Goal: Find specific page/section: Find specific page/section

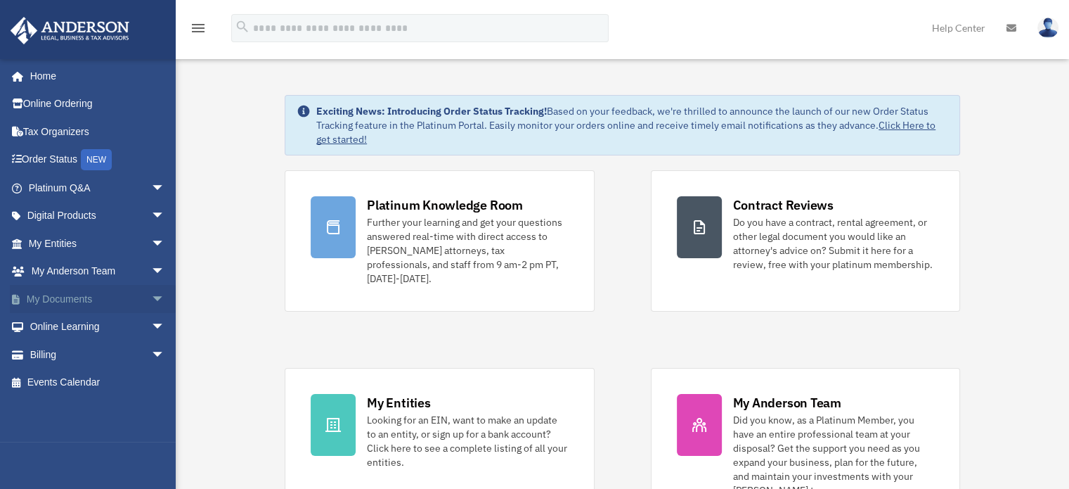
click at [62, 295] on link "My Documents arrow_drop_down" at bounding box center [98, 299] width 176 height 28
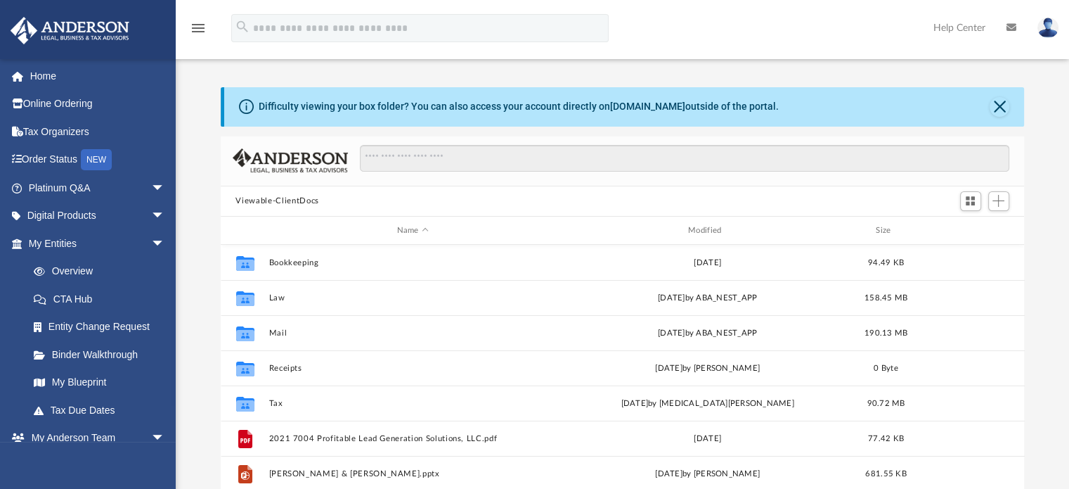
scroll to position [309, 793]
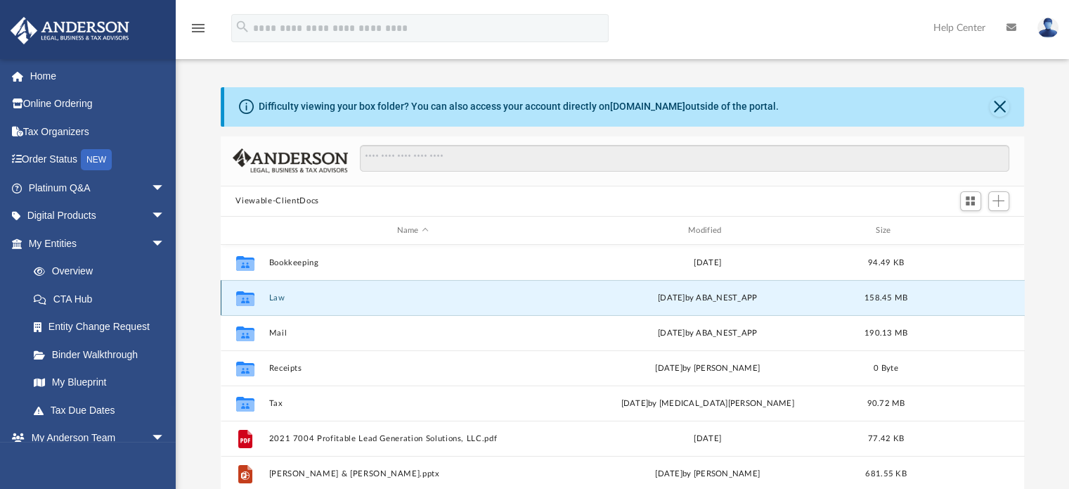
click at [276, 294] on button "Law" at bounding box center [413, 297] width 288 height 9
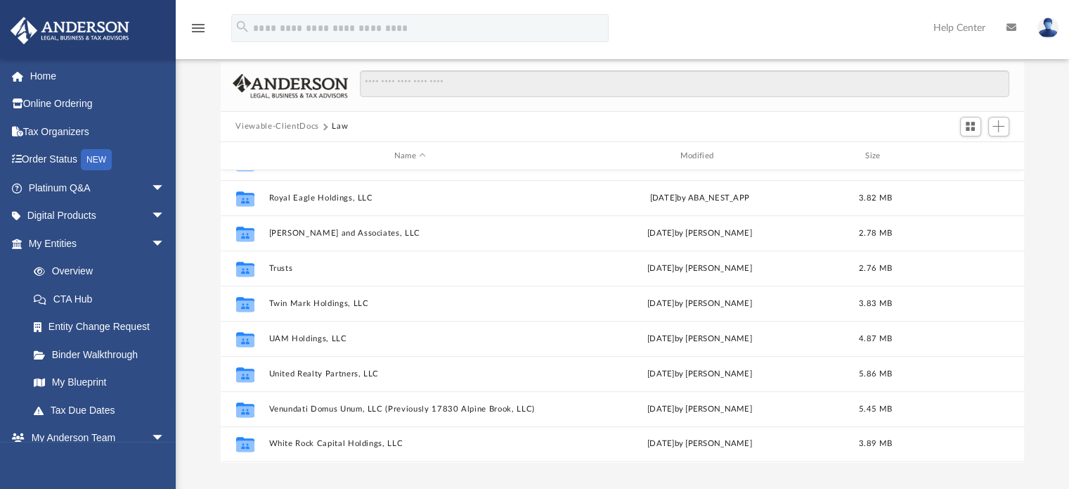
scroll to position [75, 0]
click at [1041, 27] on img at bounding box center [1048, 28] width 21 height 20
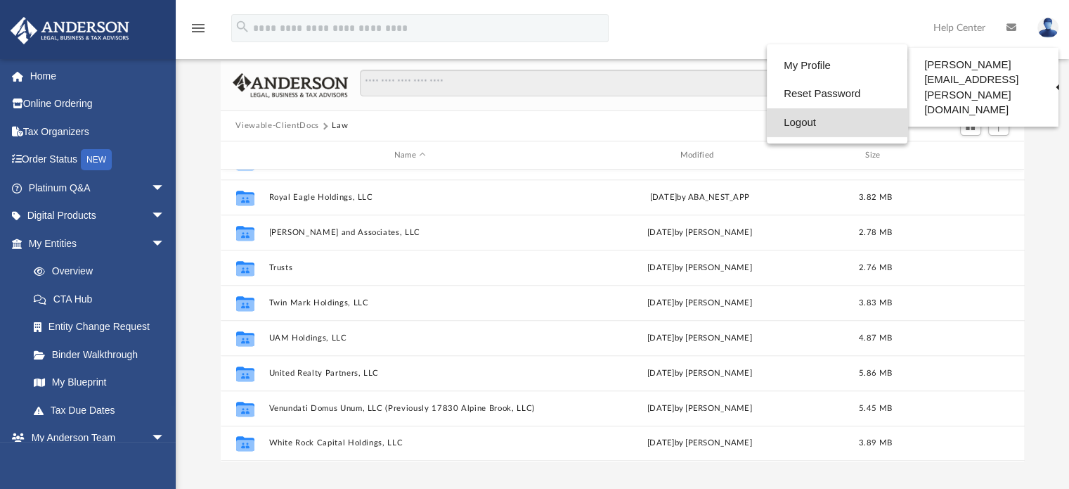
click at [767, 122] on link "Logout" at bounding box center [837, 122] width 141 height 29
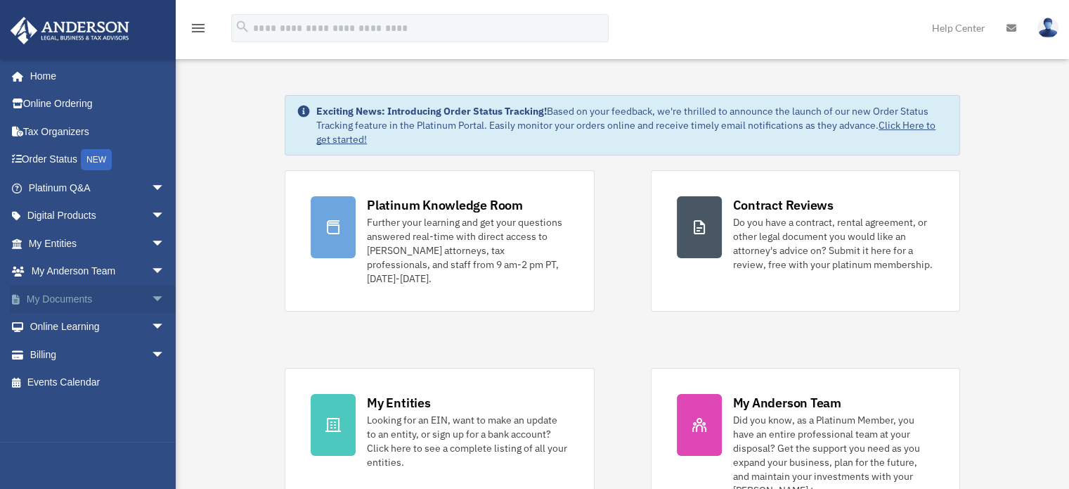
click at [57, 306] on link "My Documents arrow_drop_down" at bounding box center [98, 299] width 176 height 28
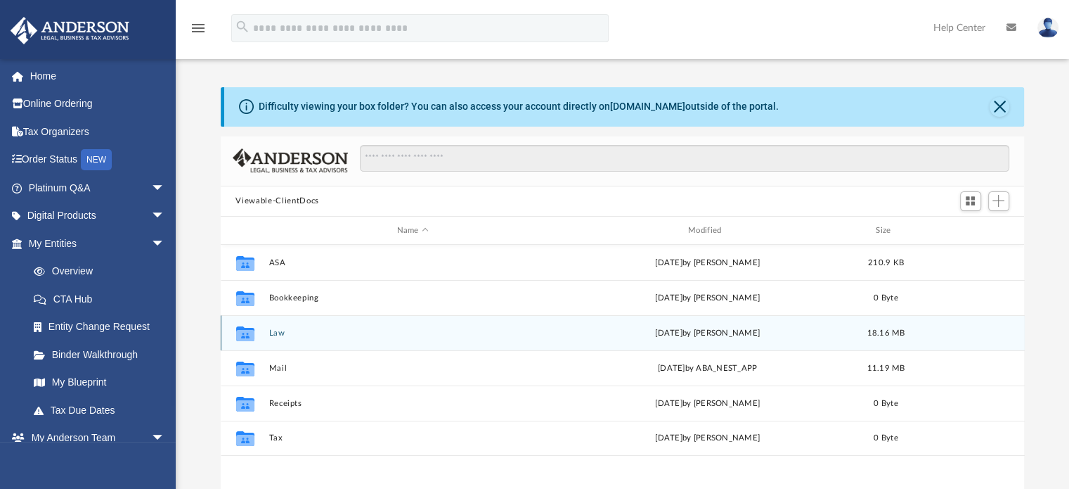
scroll to position [309, 793]
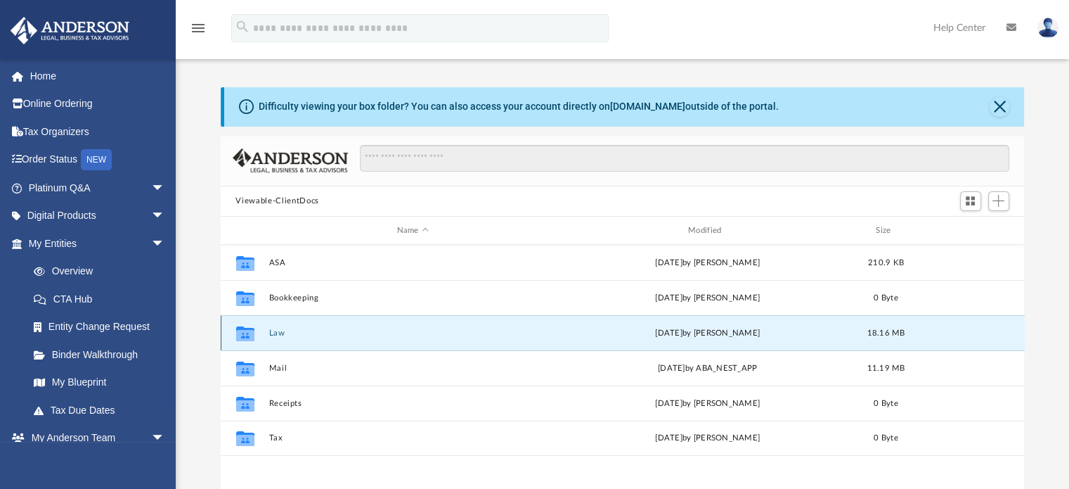
click at [278, 330] on button "Law" at bounding box center [413, 332] width 288 height 9
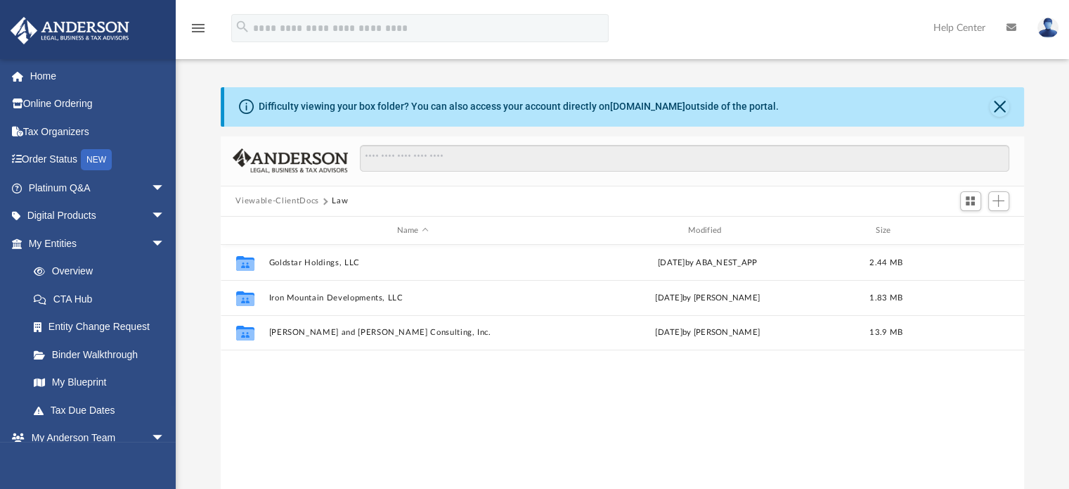
click at [1050, 33] on img at bounding box center [1048, 28] width 21 height 20
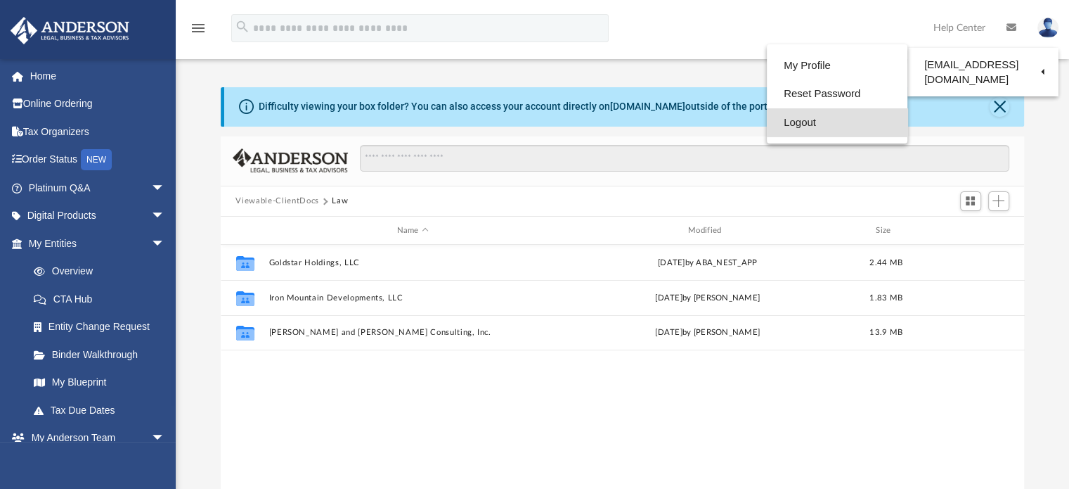
click at [767, 118] on link "Logout" at bounding box center [837, 122] width 141 height 29
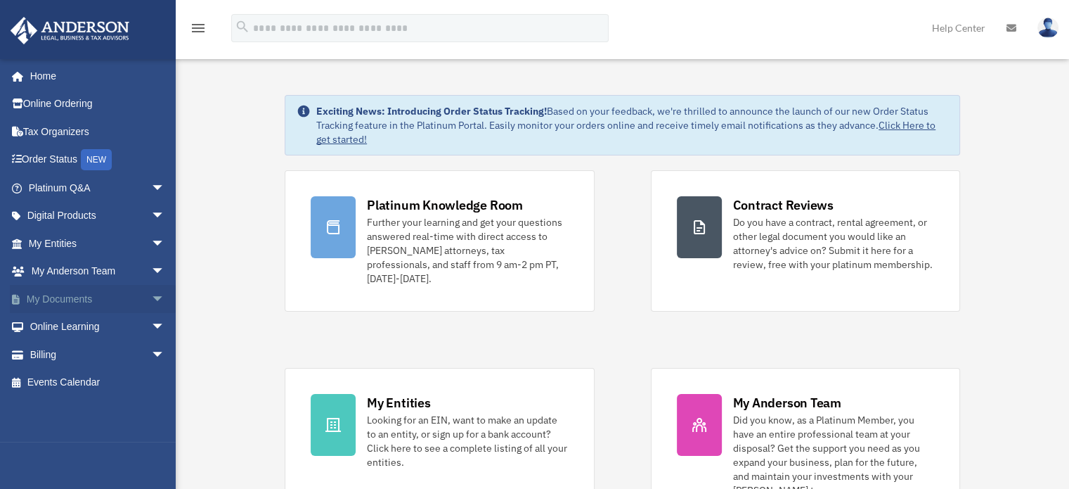
click at [134, 297] on link "My Documents arrow_drop_down" at bounding box center [98, 299] width 176 height 28
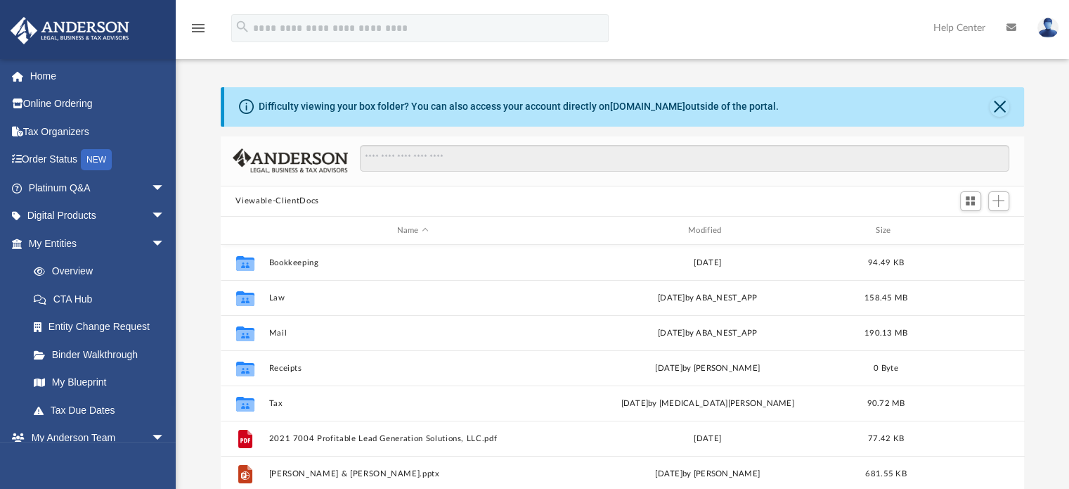
scroll to position [309, 793]
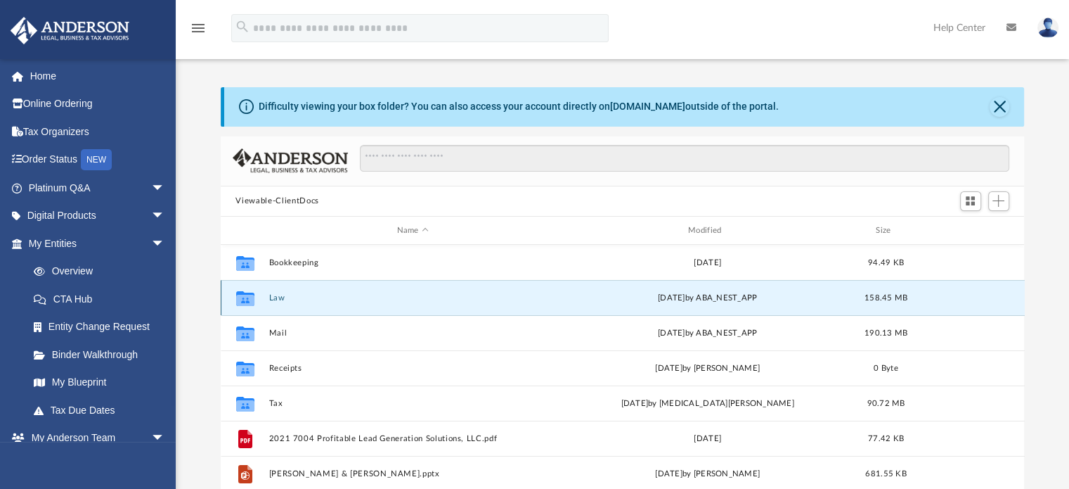
click at [271, 295] on button "Law" at bounding box center [413, 297] width 288 height 9
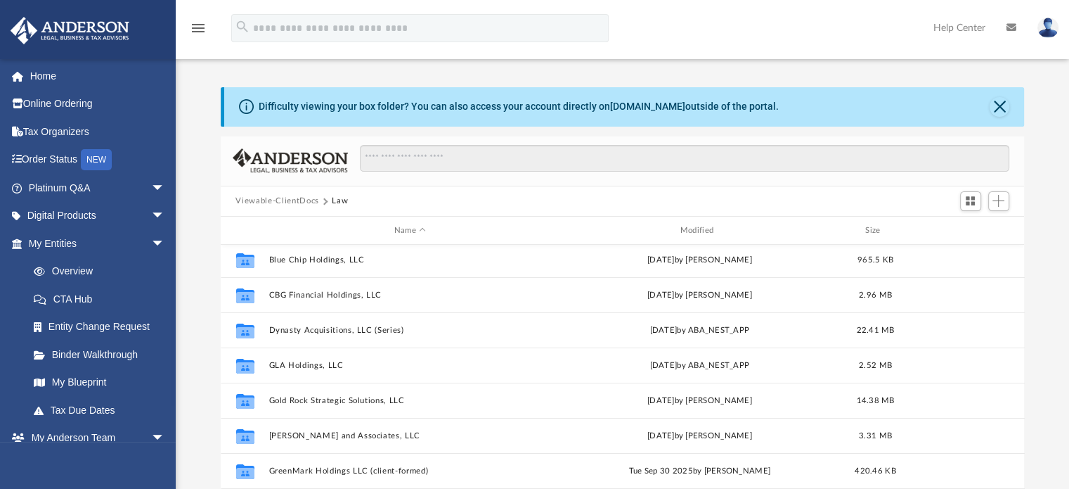
scroll to position [218, 0]
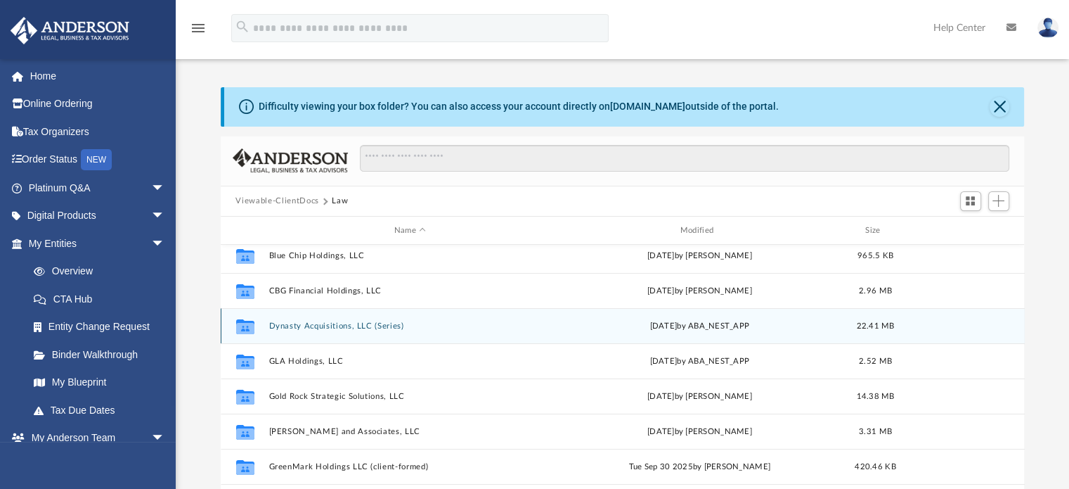
click at [336, 319] on div "Collaborated Folder Dynasty Acquisitions, LLC (Series) [DATE] by ABA_NEST_APP 2…" at bounding box center [623, 325] width 804 height 35
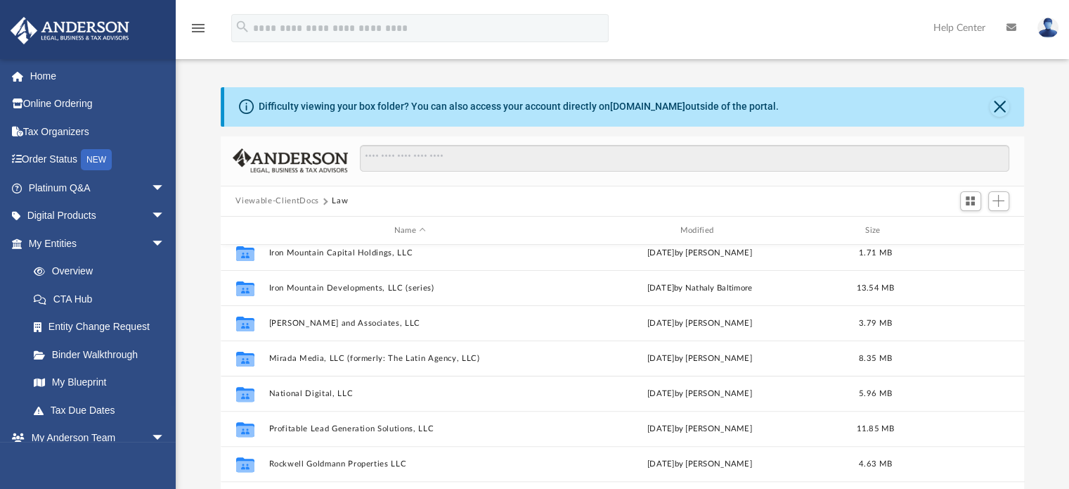
scroll to position [537, 0]
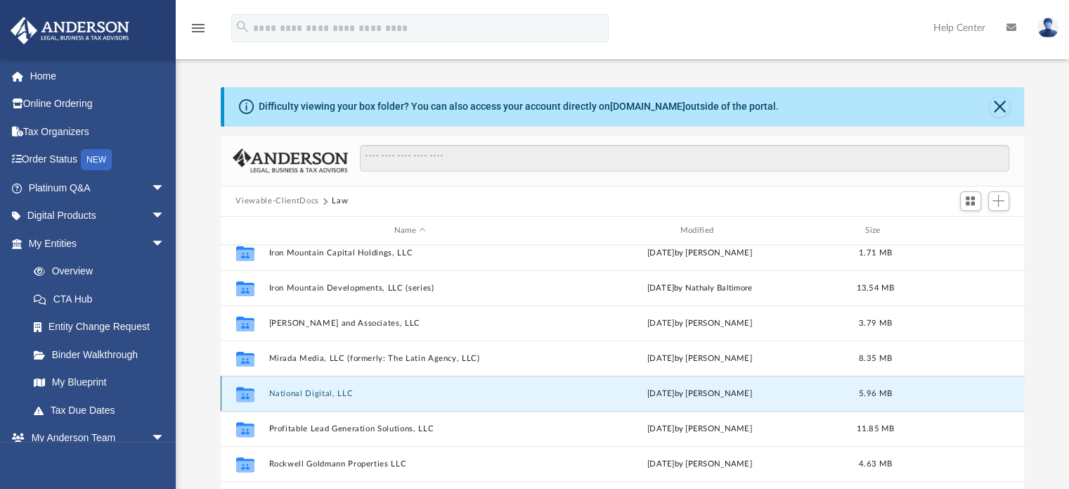
click at [307, 389] on button "National Digital, LLC" at bounding box center [410, 393] width 283 height 9
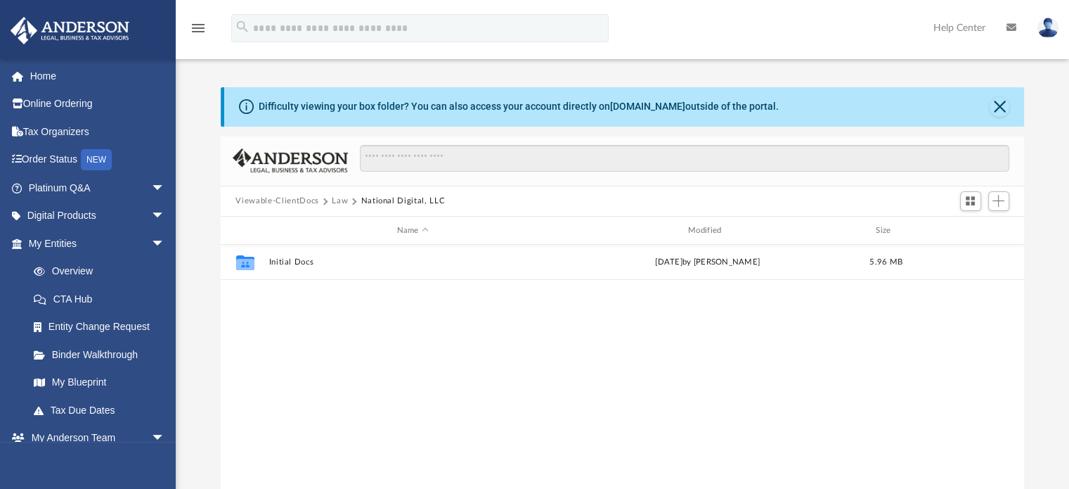
click at [335, 200] on button "Law" at bounding box center [340, 201] width 16 height 13
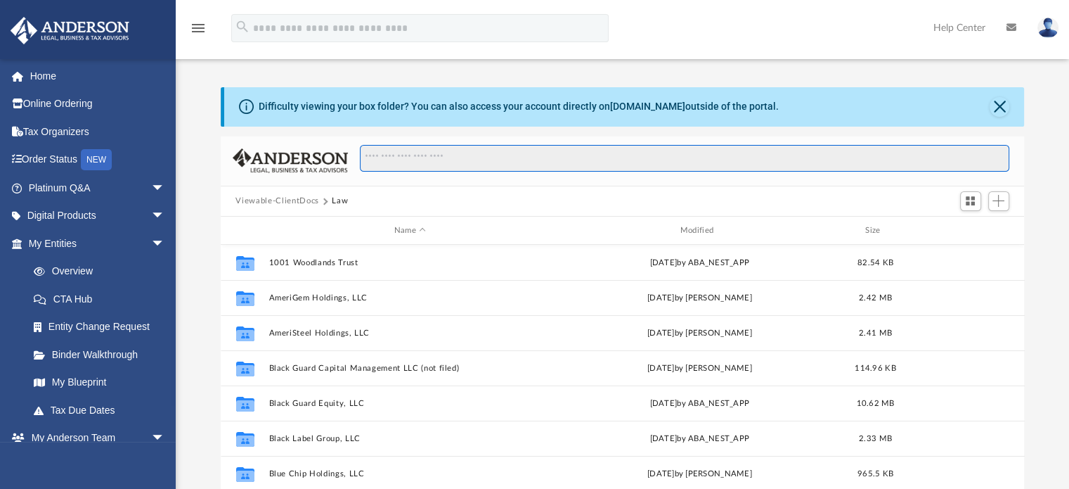
click at [406, 165] on input "Search files and folders" at bounding box center [684, 158] width 649 height 27
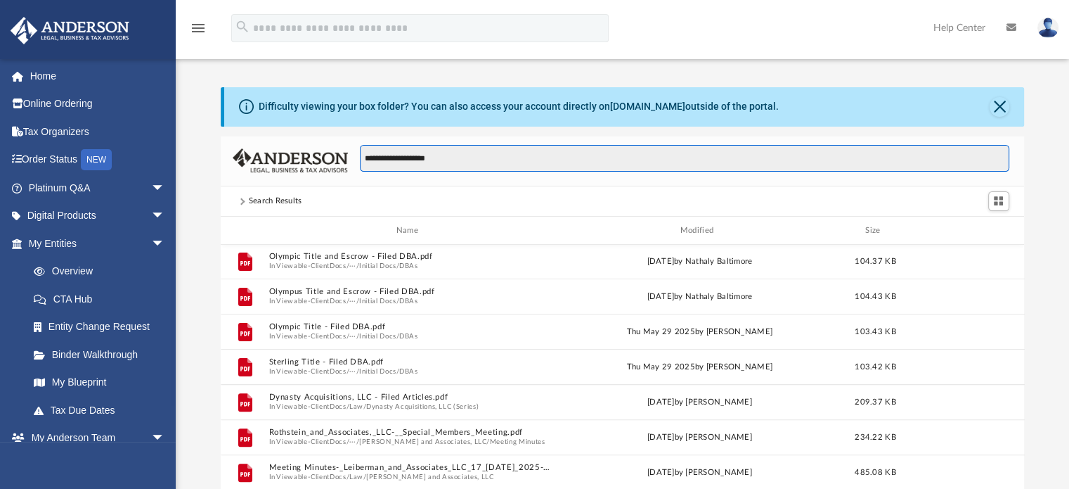
scroll to position [530, 0]
type input "*"
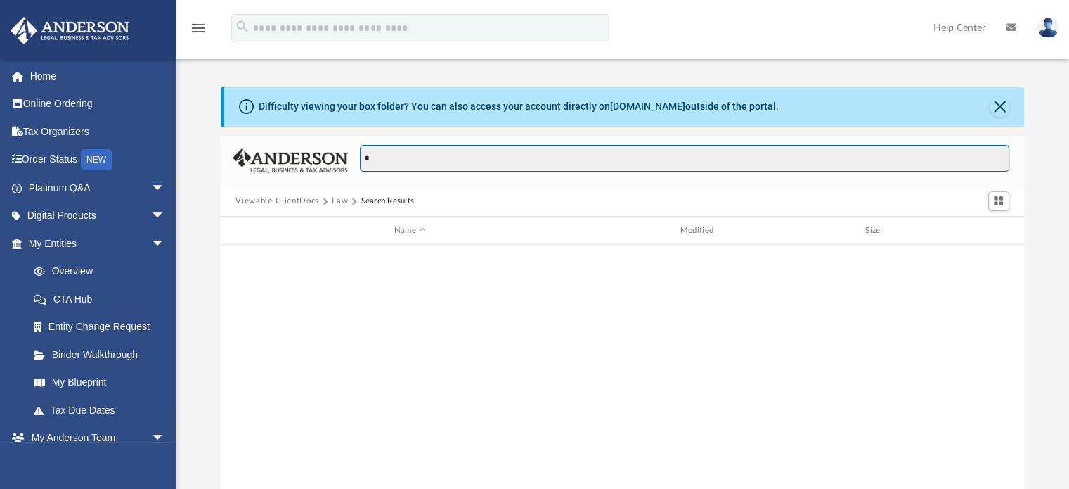
scroll to position [0, 0]
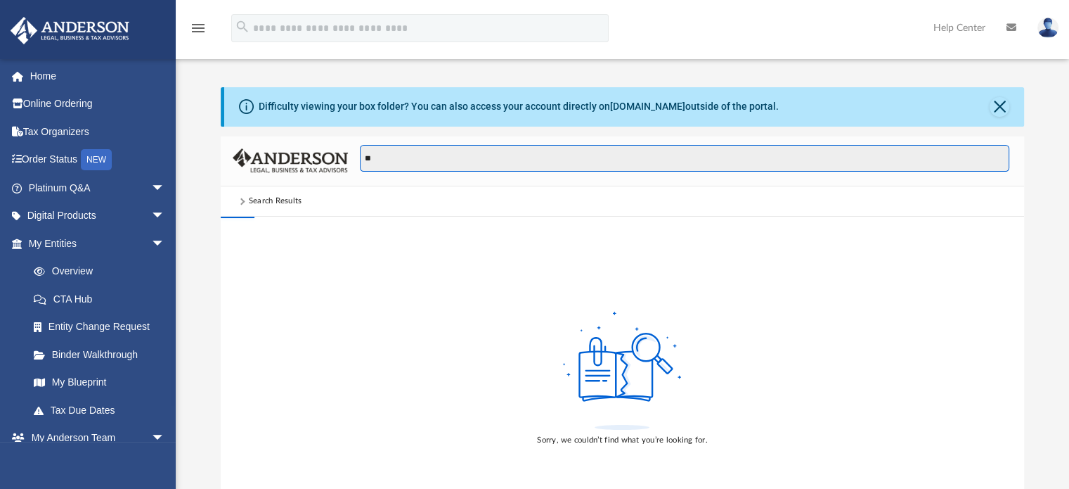
type input "*"
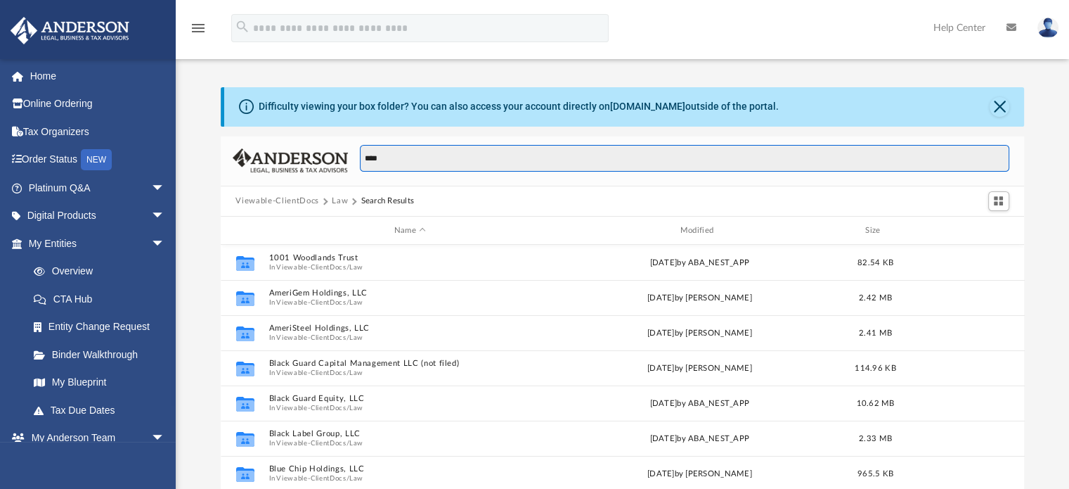
scroll to position [309, 793]
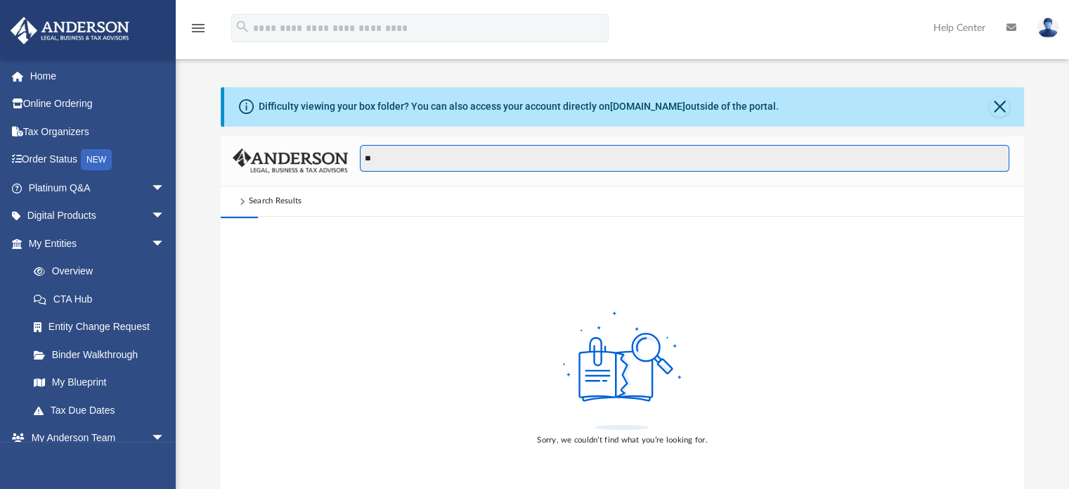
type input "*"
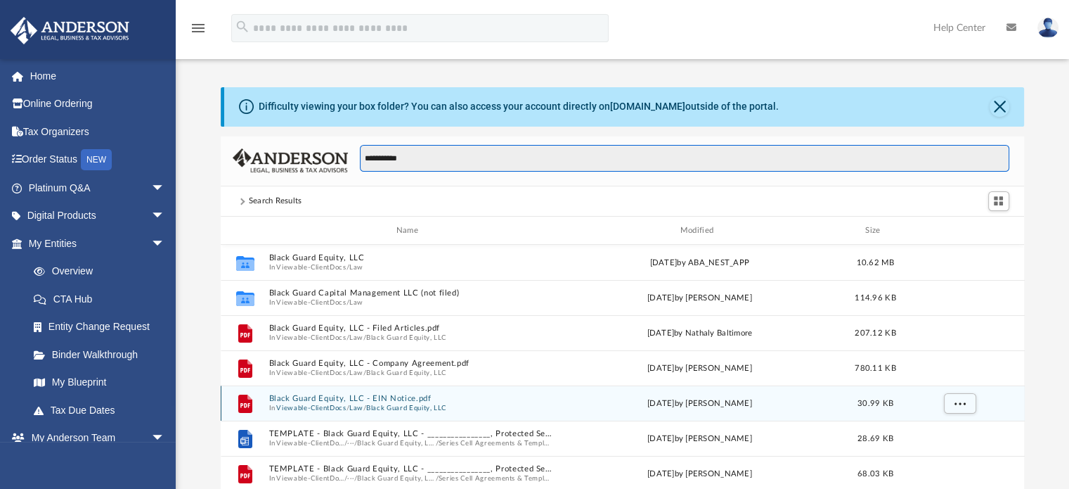
scroll to position [265, 793]
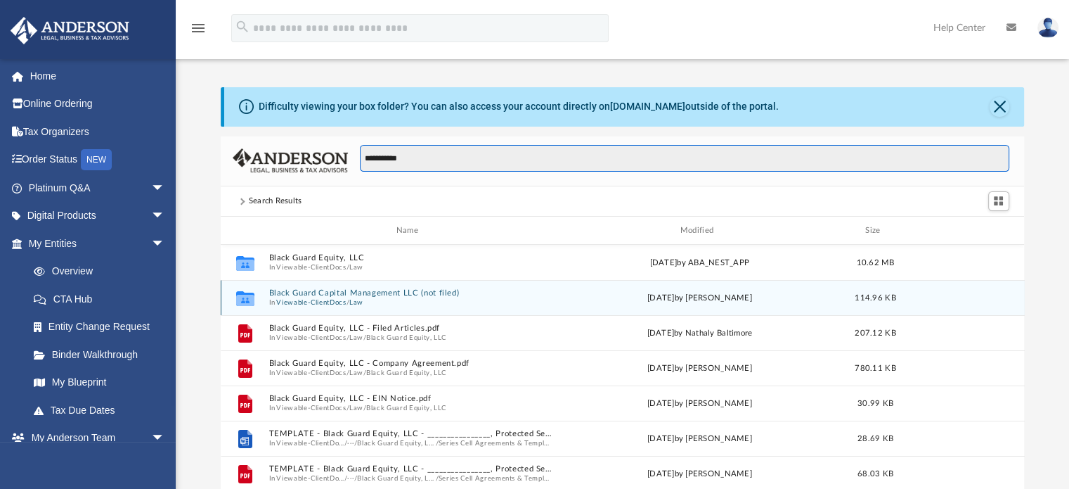
type input "**********"
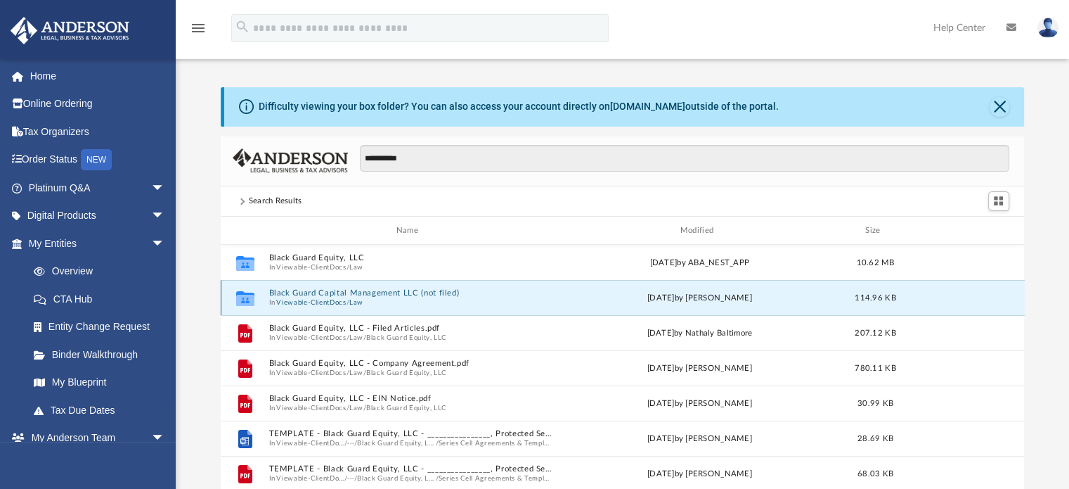
click at [385, 294] on button "Black Guard Capital Management LLC (not filed)" at bounding box center [410, 293] width 283 height 9
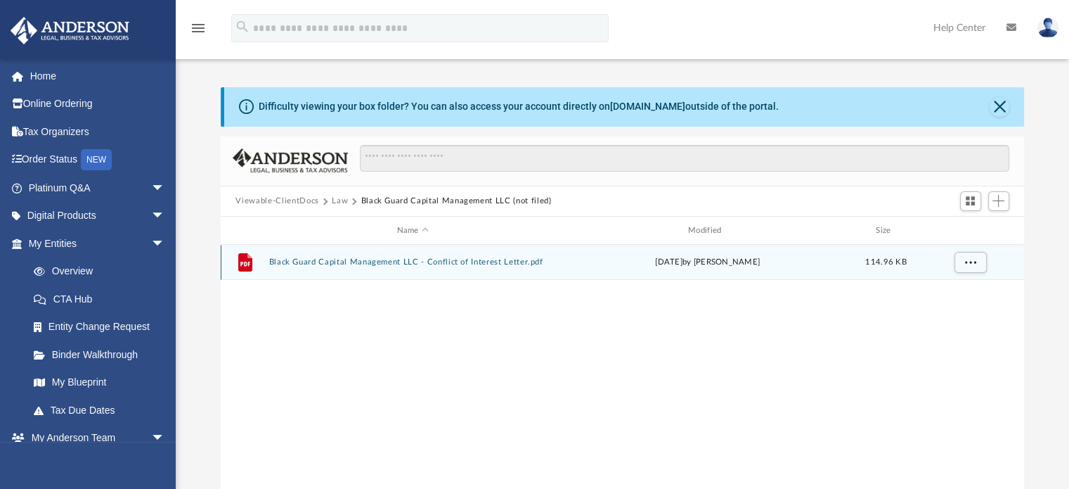
scroll to position [309, 793]
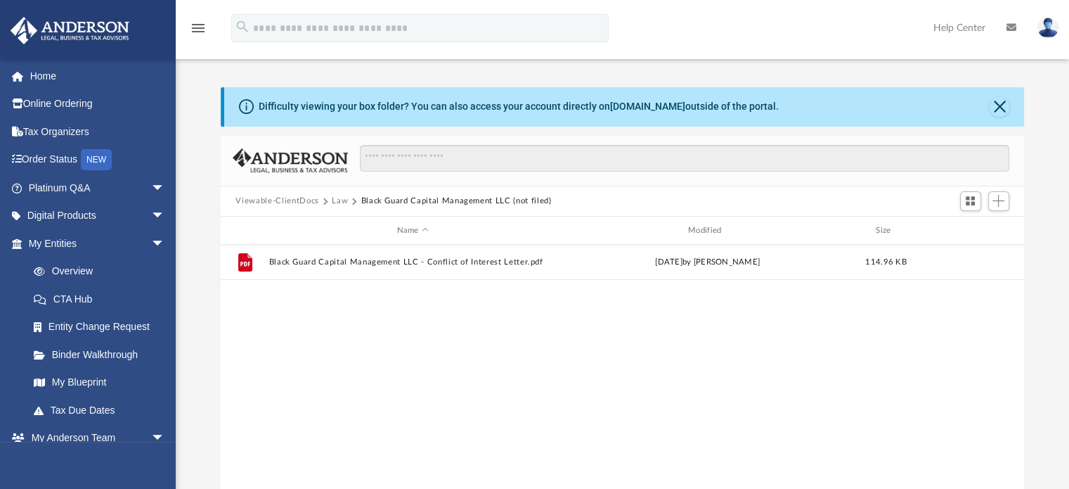
click at [344, 197] on button "Law" at bounding box center [340, 201] width 16 height 13
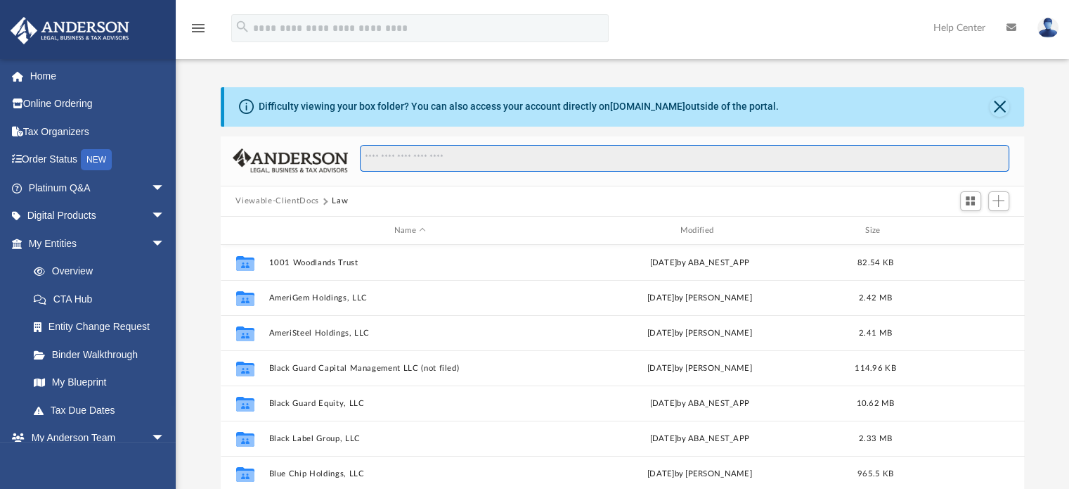
click at [408, 157] on input "Search files and folders" at bounding box center [684, 158] width 649 height 27
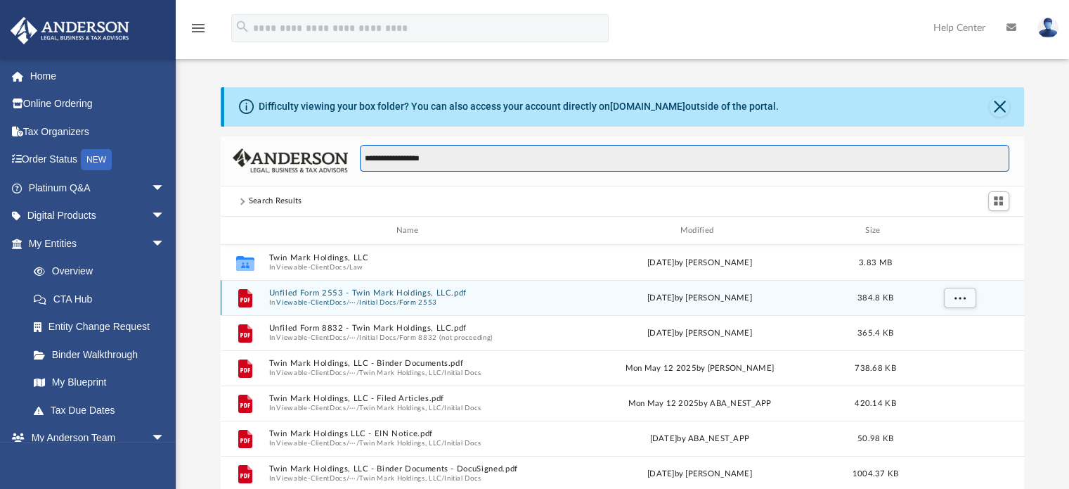
scroll to position [0, 0]
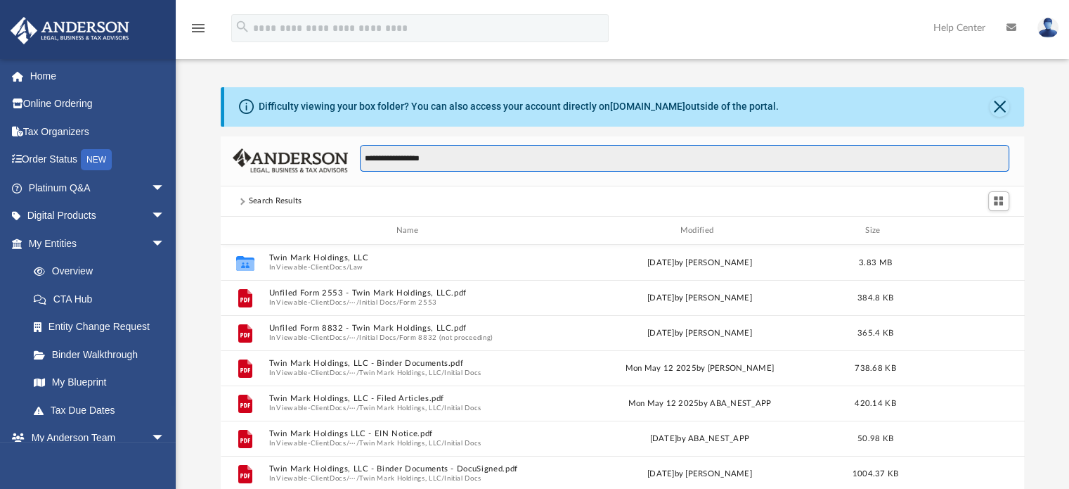
type input "**********"
